Goal: Find specific page/section: Find specific page/section

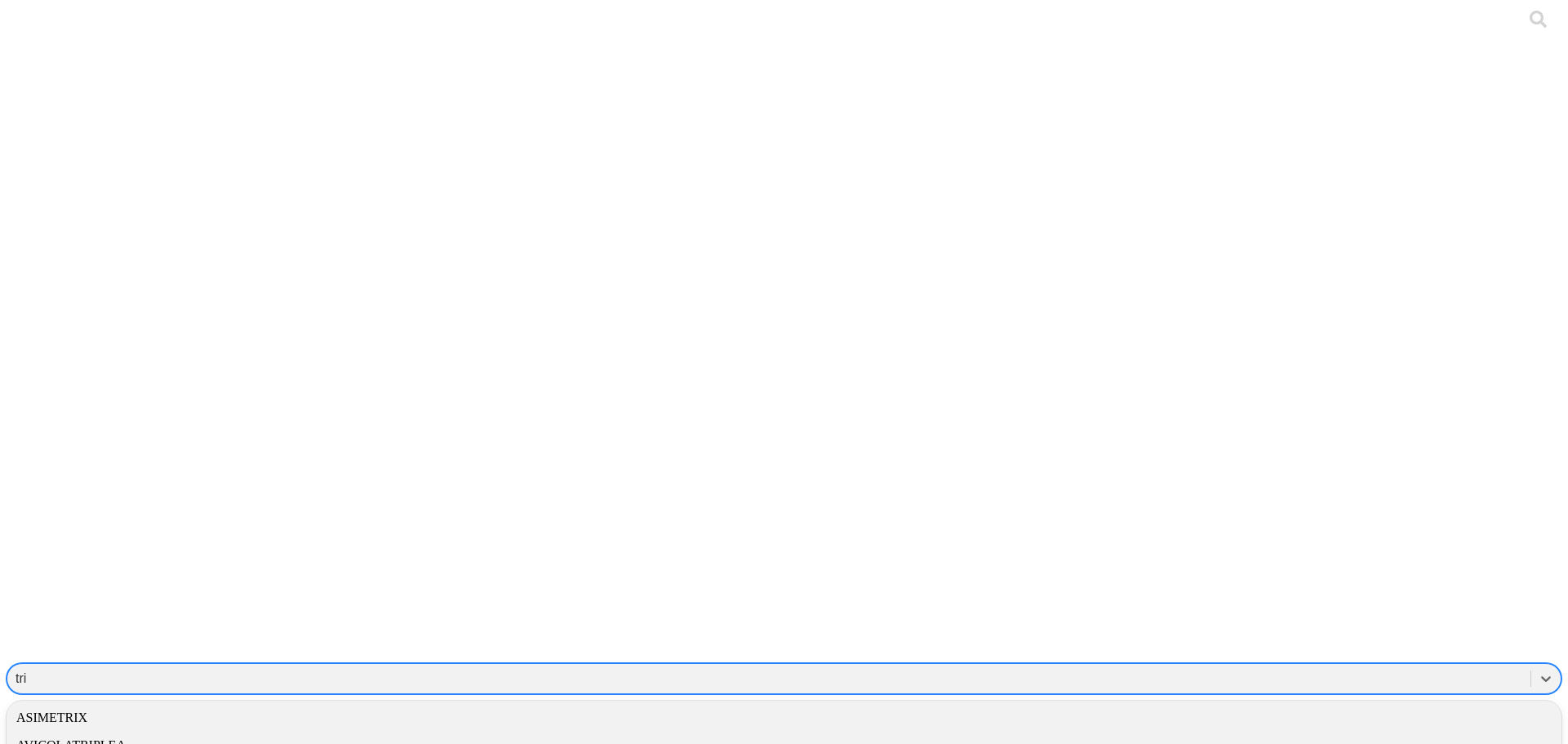
type input "tria"
click at [1298, 704] on div "TRIANGULOPOLLORICO" at bounding box center [784, 717] width 1556 height 27
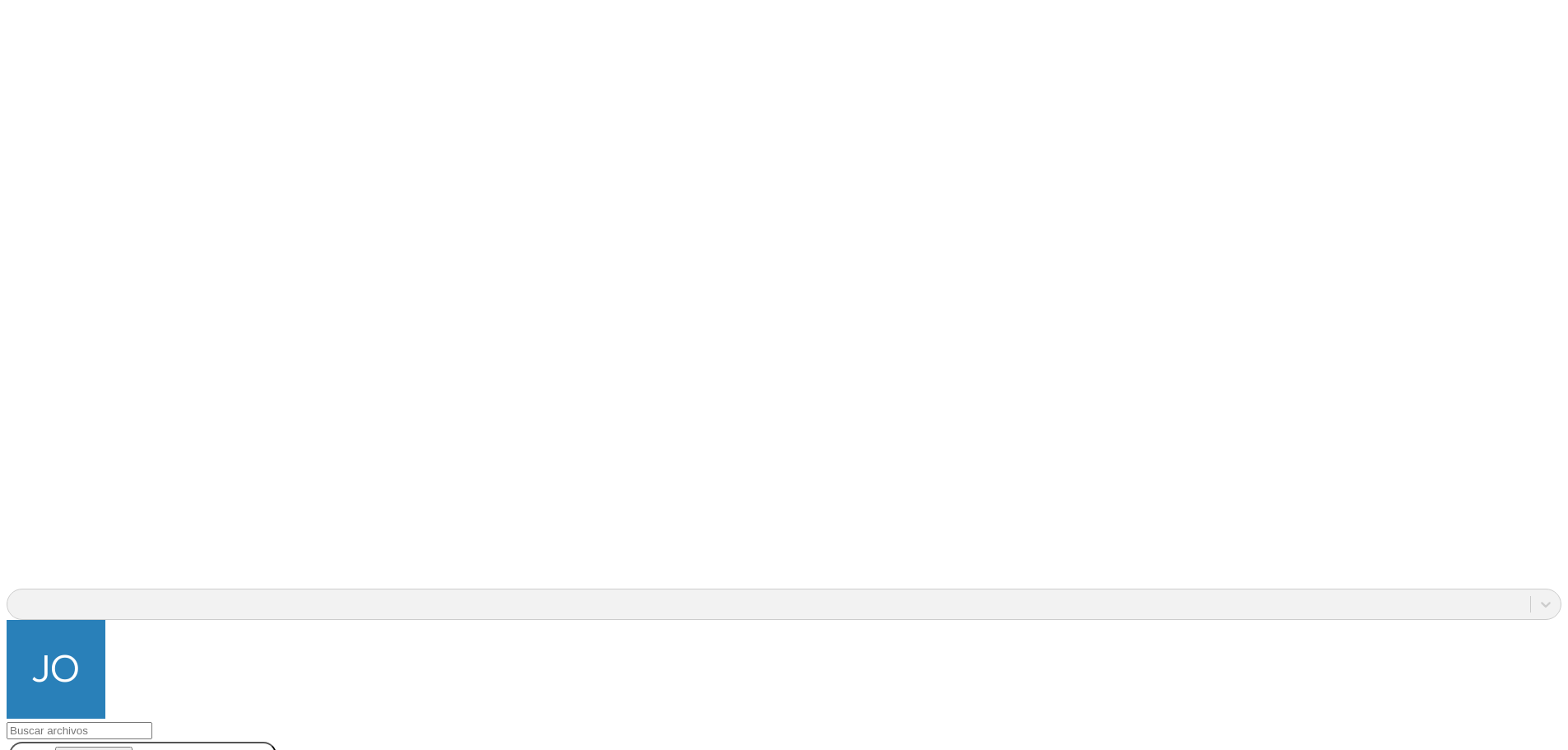
scroll to position [1586, 0]
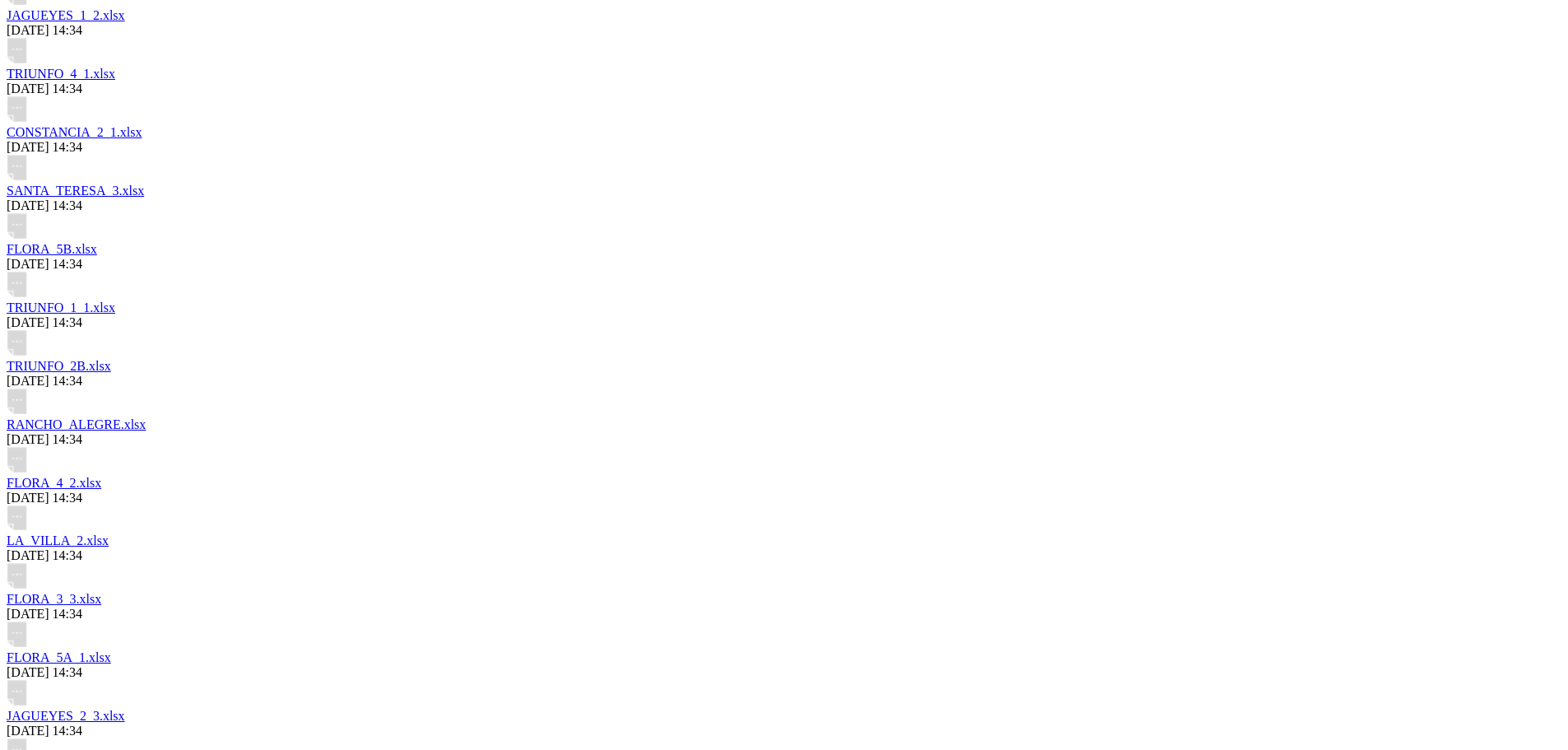
scroll to position [2617, 0]
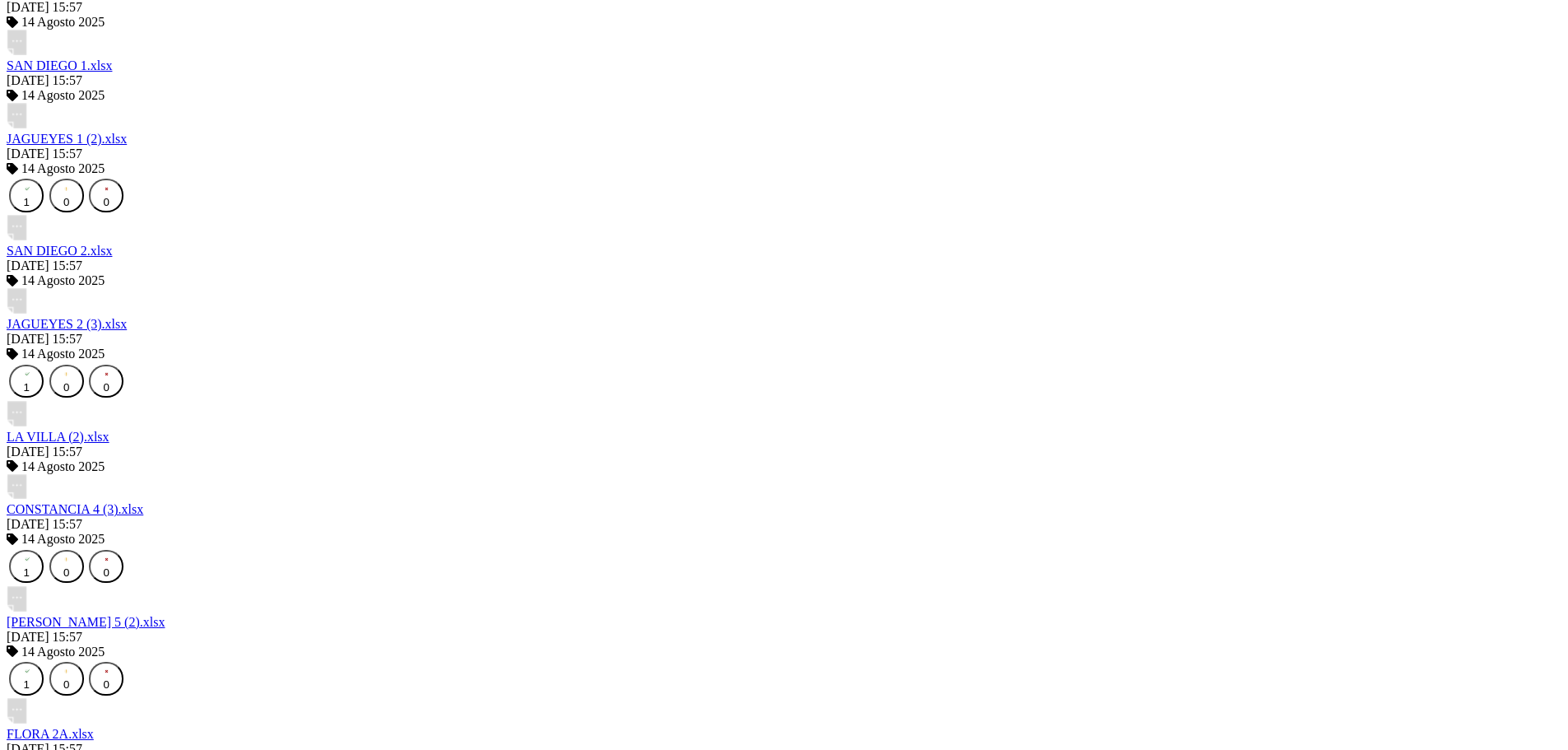
scroll to position [3746, 0]
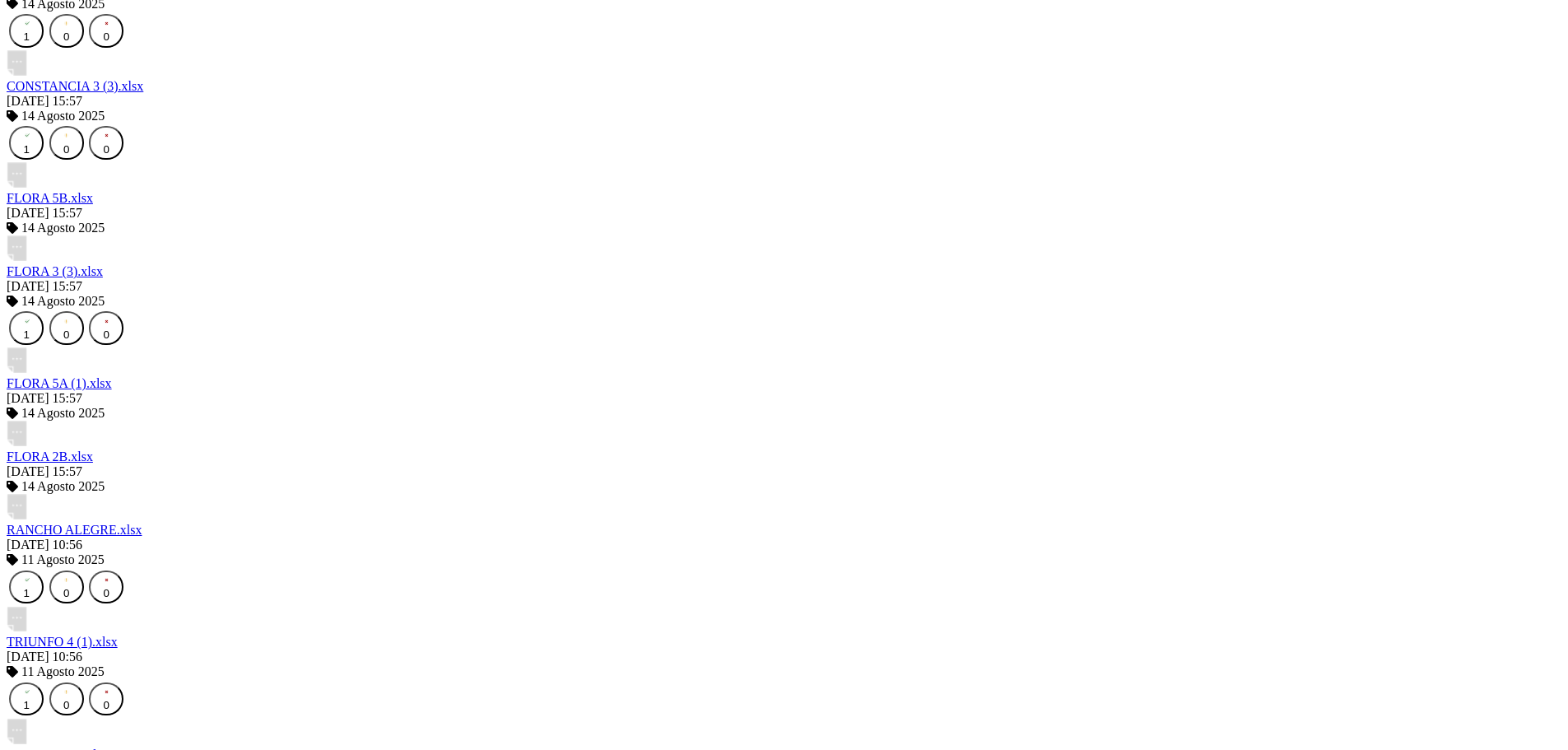
scroll to position [4919, 0]
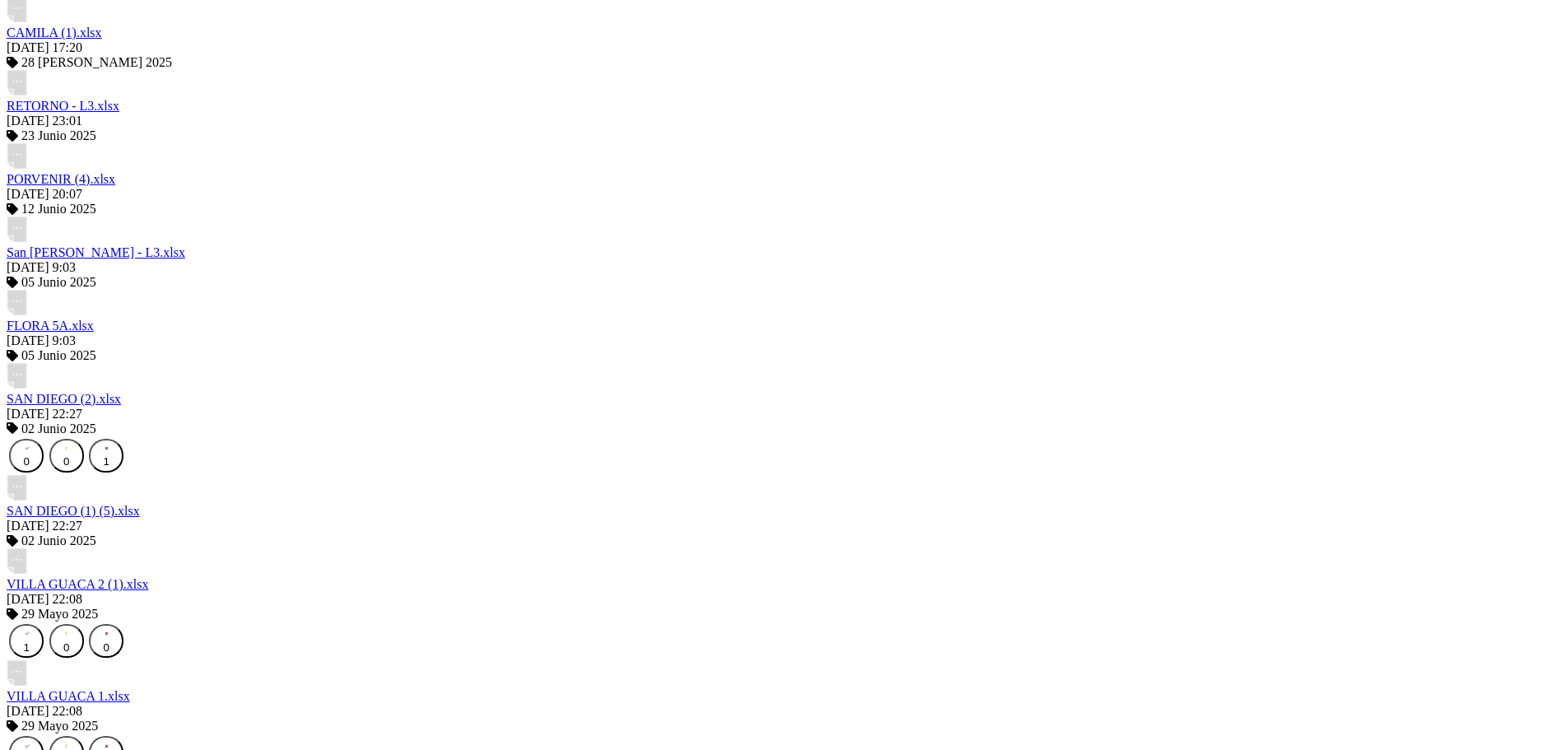
scroll to position [6092, 0]
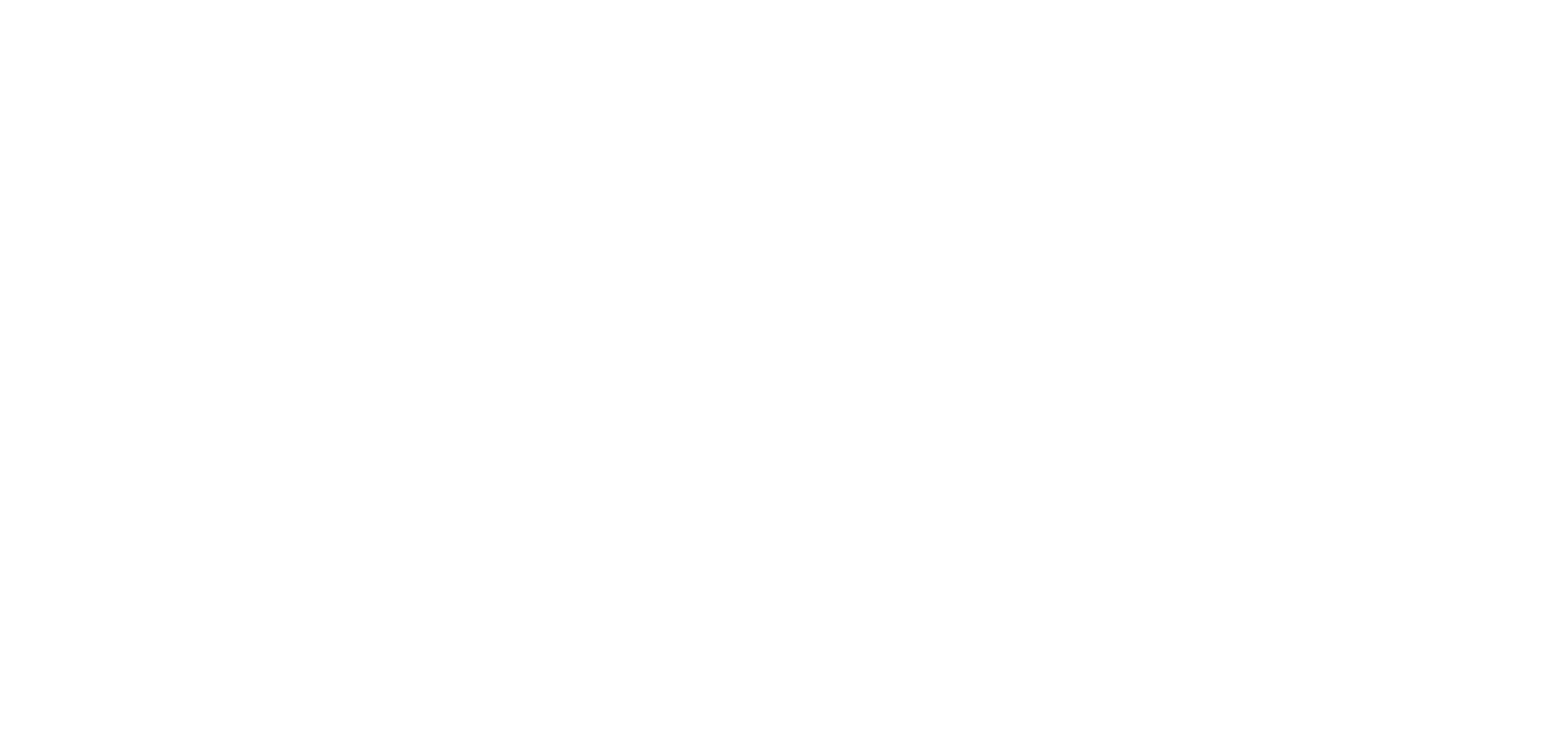
scroll to position [0, 0]
